Goal: Browse casually: Explore the website without a specific task or goal

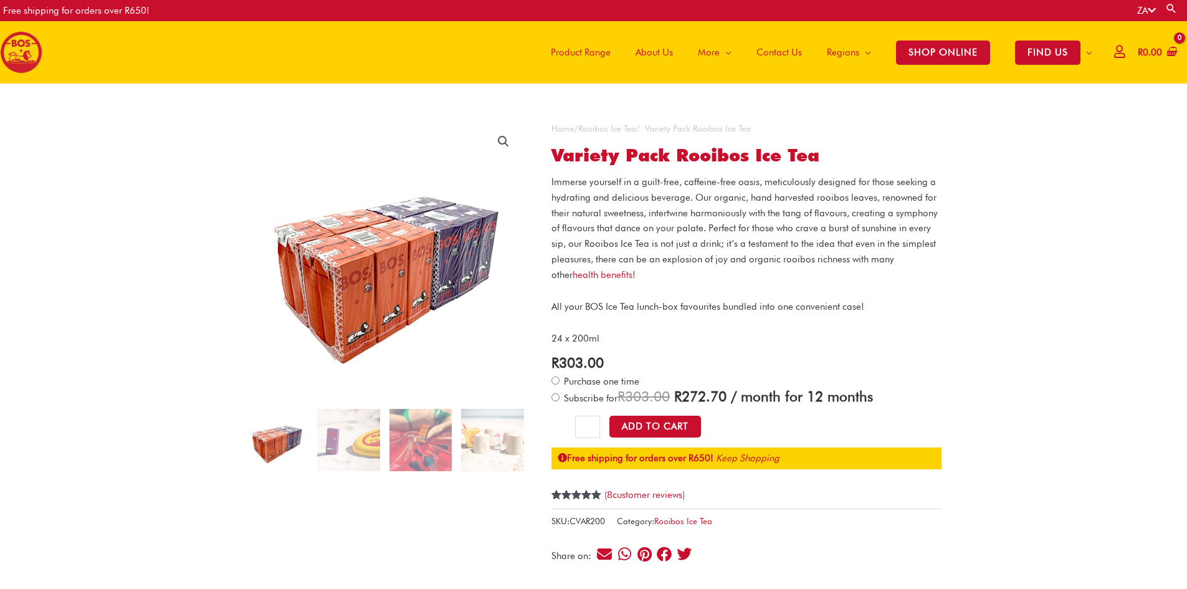
click at [400, 436] on img at bounding box center [420, 440] width 62 height 62
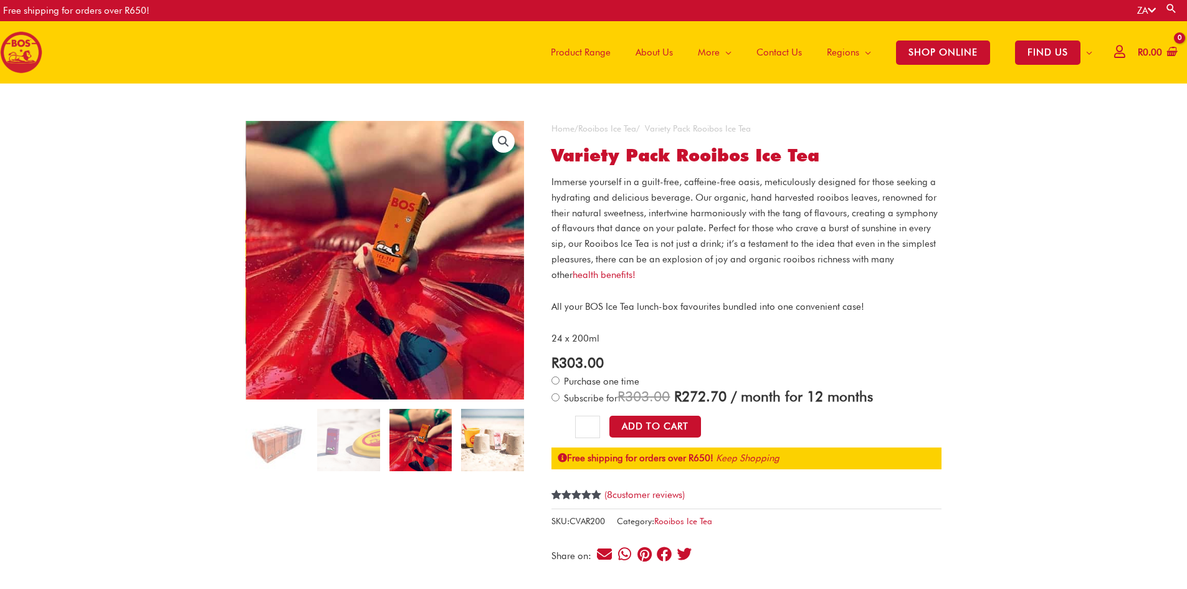
click at [498, 463] on img at bounding box center [492, 440] width 62 height 62
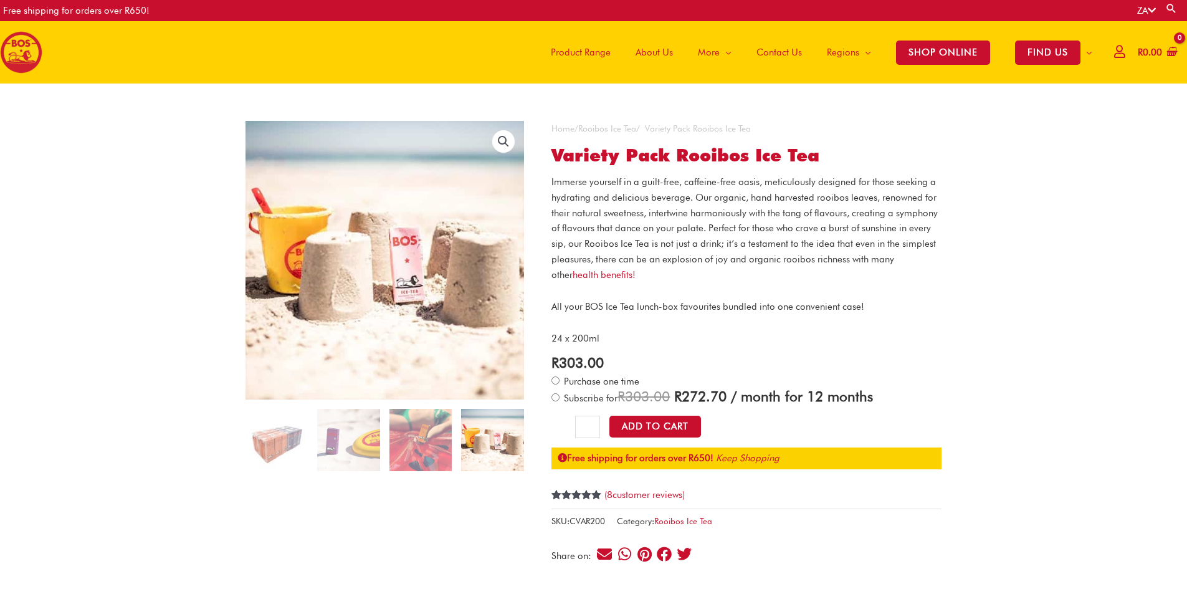
click at [498, 463] on img at bounding box center [492, 440] width 62 height 62
click at [292, 471] on img at bounding box center [276, 440] width 62 height 62
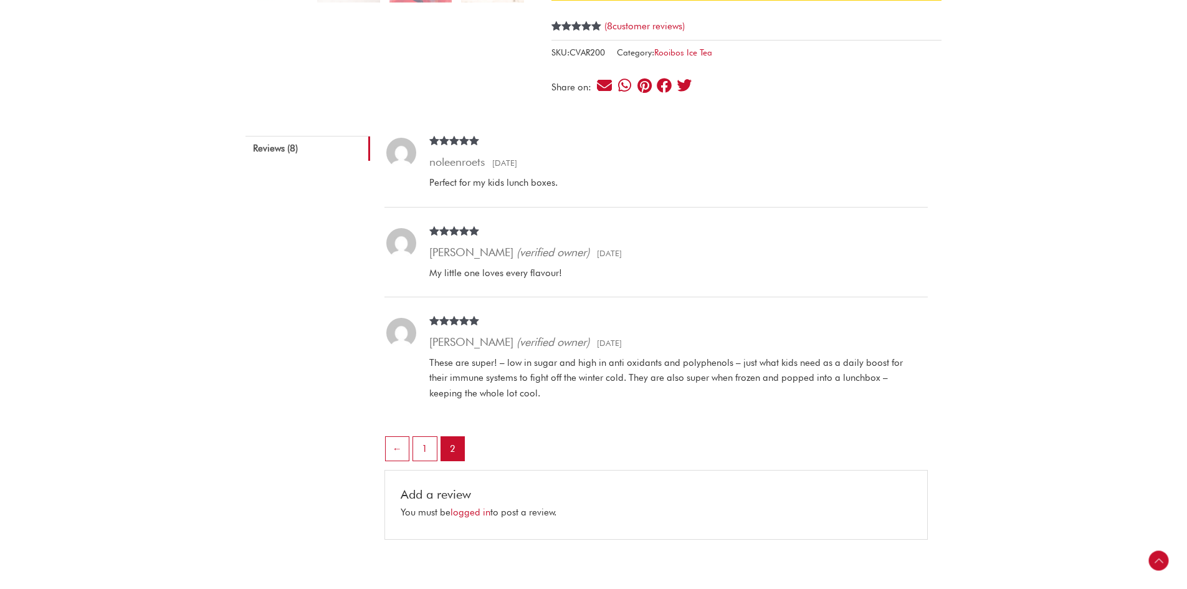
scroll to position [416, 0]
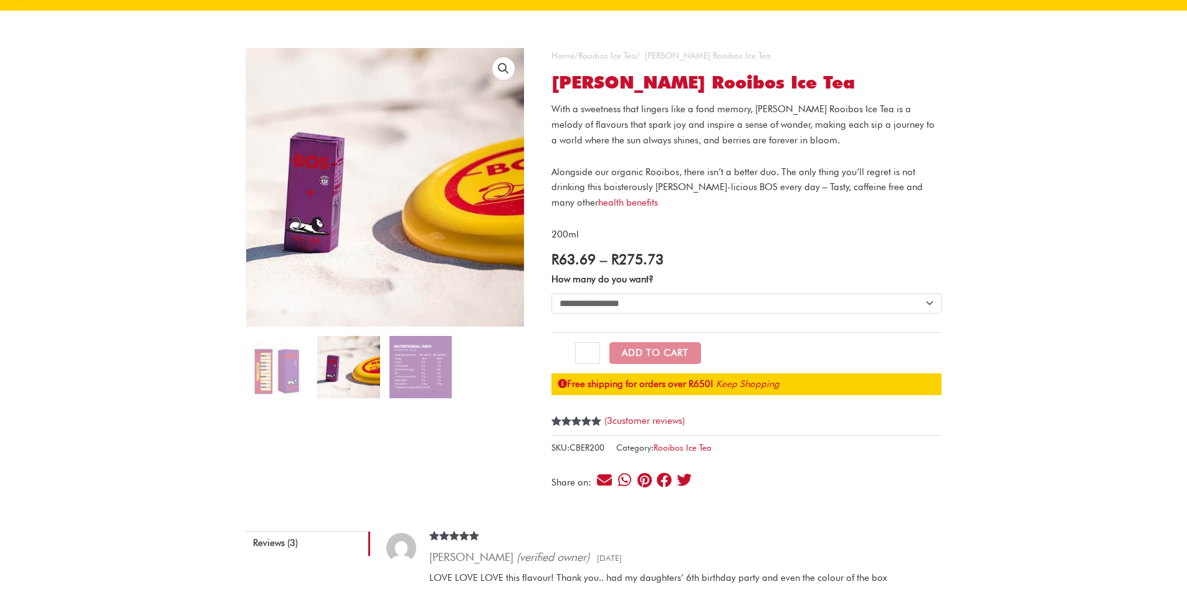
scroll to position [83, 0]
